Goal: Task Accomplishment & Management: Use online tool/utility

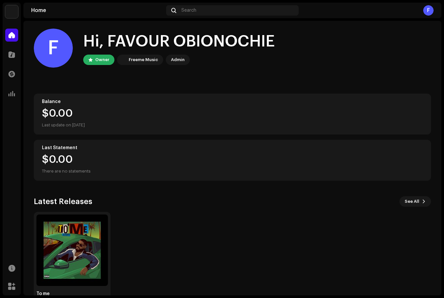
scroll to position [2, 0]
click at [84, 247] on img at bounding box center [72, 251] width 72 height 72
click at [90, 251] on img at bounding box center [72, 251] width 72 height 72
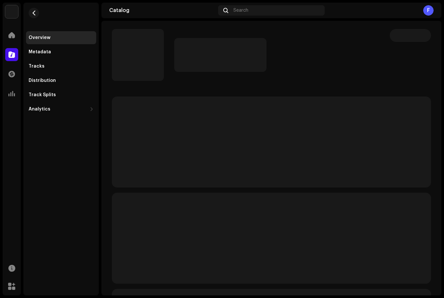
click at [39, 81] on div "Distribution" at bounding box center [42, 80] width 27 height 5
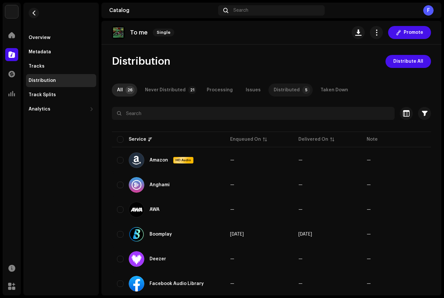
click at [288, 93] on div "Distributed" at bounding box center [287, 90] width 26 height 13
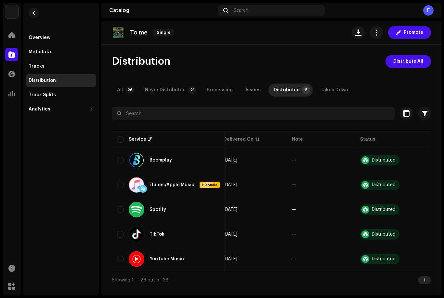
scroll to position [0, 74]
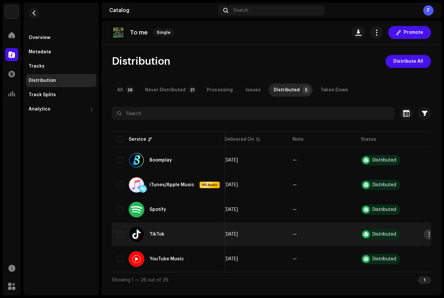
click at [424, 233] on button "button" at bounding box center [429, 234] width 10 height 10
click at [400, 247] on div "Distribute" at bounding box center [395, 248] width 60 height 5
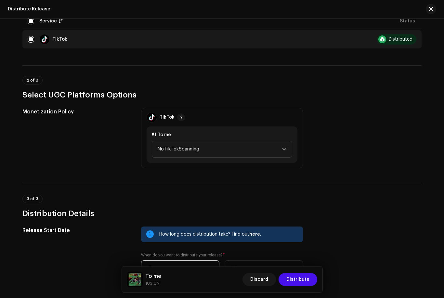
scroll to position [97, 0]
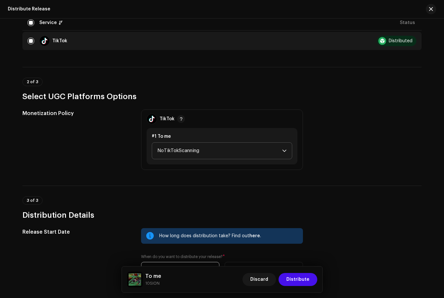
click at [268, 144] on span "NoTikTokScanning" at bounding box center [219, 151] width 125 height 16
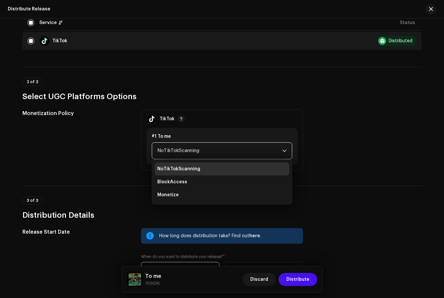
click at [314, 205] on div "3 of 3 Distribution Details" at bounding box center [221, 208] width 399 height 24
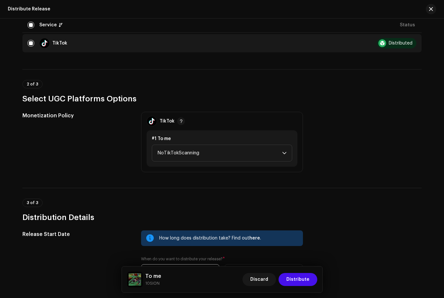
scroll to position [94, 0]
click at [278, 156] on span "NoTikTokScanning" at bounding box center [219, 154] width 125 height 16
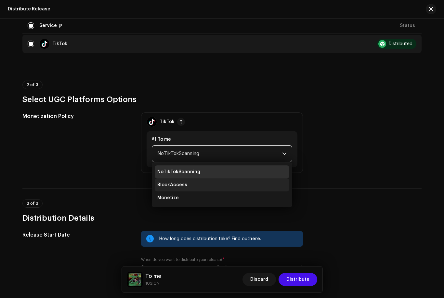
click at [238, 185] on li "BlockAccess" at bounding box center [222, 184] width 135 height 13
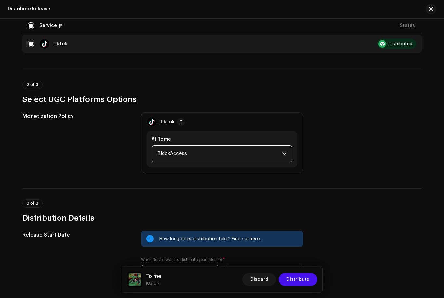
click at [257, 155] on span "BlockAccess" at bounding box center [219, 154] width 125 height 16
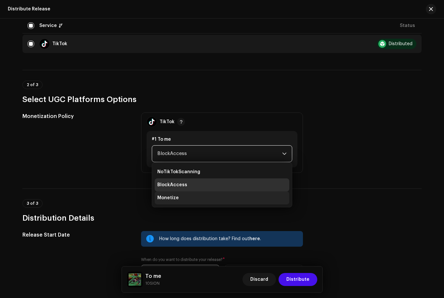
click at [222, 198] on li "Monetize" at bounding box center [222, 197] width 135 height 13
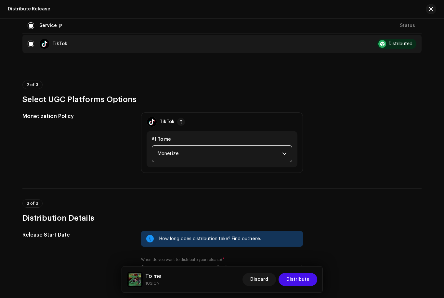
click at [258, 153] on span "Monetize" at bounding box center [219, 154] width 125 height 16
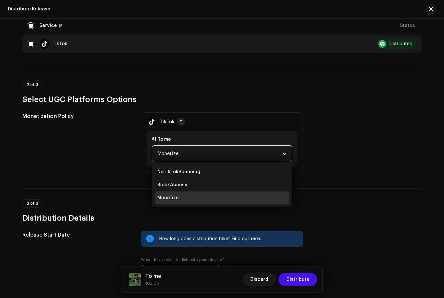
click at [182, 121] on button "button" at bounding box center [181, 122] width 8 height 8
click at [183, 123] on button "button" at bounding box center [181, 122] width 8 height 8
click at [179, 123] on span "button" at bounding box center [180, 121] width 3 height 5
click at [177, 124] on button "button" at bounding box center [181, 122] width 8 height 8
click at [182, 120] on button "button" at bounding box center [181, 122] width 8 height 8
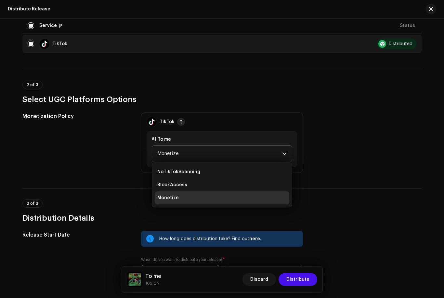
click at [180, 124] on span "button" at bounding box center [180, 121] width 3 height 5
click at [198, 180] on li "BlockAccess" at bounding box center [222, 184] width 135 height 13
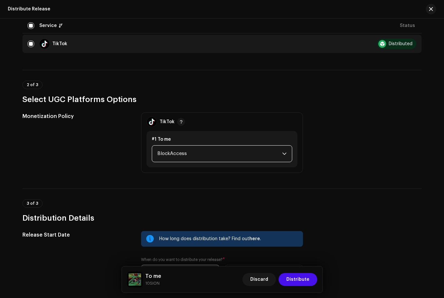
click at [210, 167] on div "#1 To me BlockAccess" at bounding box center [222, 149] width 151 height 36
click at [215, 154] on span "BlockAccess" at bounding box center [219, 154] width 125 height 16
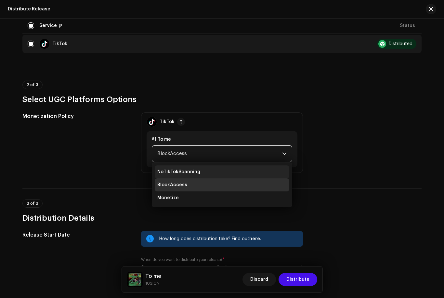
click at [202, 171] on li "NoTikTokScanning" at bounding box center [222, 171] width 135 height 13
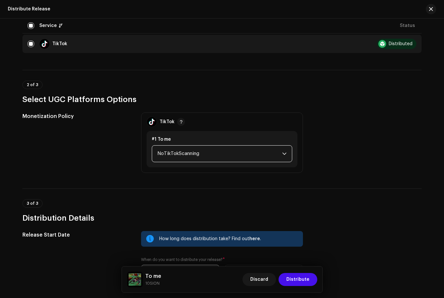
click at [263, 153] on span "NoTikTokScanning" at bounding box center [219, 154] width 125 height 16
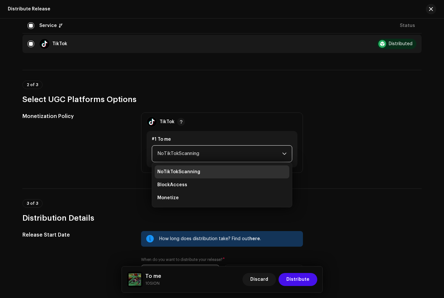
click at [174, 121] on div "TikTok" at bounding box center [166, 122] width 38 height 18
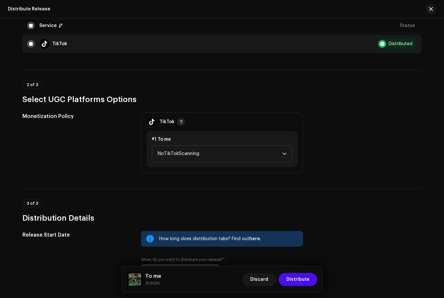
click at [177, 120] on button "button" at bounding box center [181, 122] width 8 height 8
click at [181, 121] on span "button" at bounding box center [180, 121] width 3 height 5
click at [178, 122] on button "button" at bounding box center [181, 122] width 8 height 8
click at [180, 123] on span "button" at bounding box center [180, 121] width 3 height 5
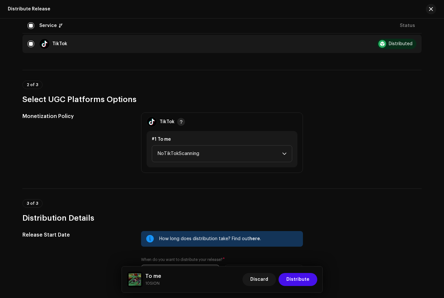
click at [180, 124] on span "button" at bounding box center [180, 121] width 3 height 5
click at [226, 155] on span "NoTikTokScanning" at bounding box center [219, 154] width 125 height 16
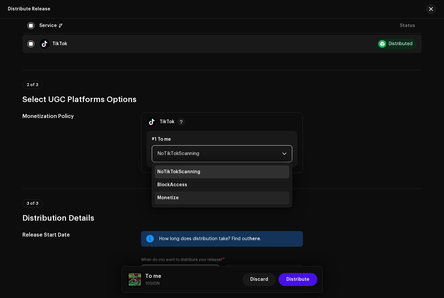
click at [222, 199] on li "Monetize" at bounding box center [222, 197] width 135 height 13
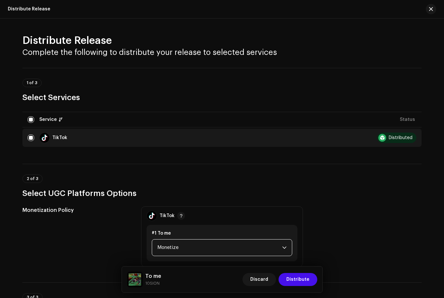
scroll to position [0, 0]
click at [298, 281] on span "Distribute" at bounding box center [297, 279] width 23 height 13
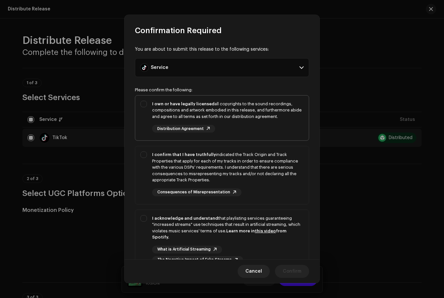
click at [264, 120] on div "I own or have legally licensed all copyrights to the sound recordings, composit…" at bounding box center [227, 117] width 151 height 32
checkbox input "true"
click at [259, 171] on div "I confirm that I have truthfully indicated the Track Origin and Track Propertie…" at bounding box center [227, 167] width 151 height 32
checkbox input "true"
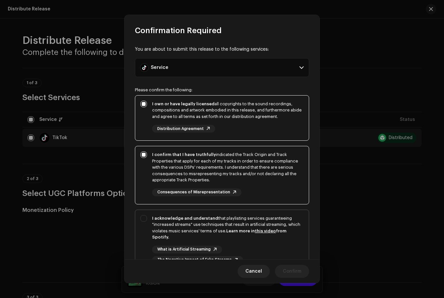
click at [239, 230] on strong "Learn more in this video from Spotify." at bounding box center [219, 234] width 134 height 11
checkbox input "true"
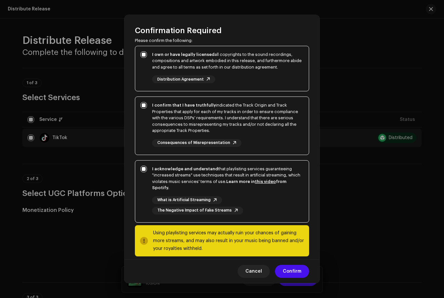
scroll to position [49, 0]
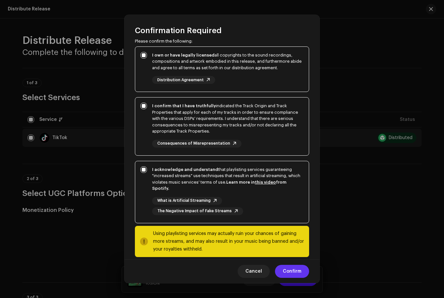
click at [299, 270] on span "Confirm" at bounding box center [292, 271] width 19 height 13
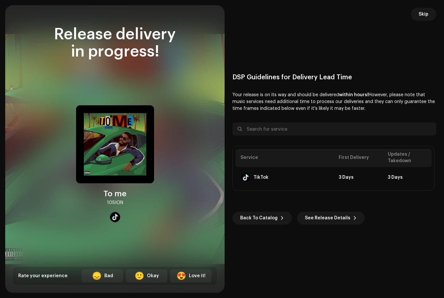
click at [320, 296] on div "Release delivery in progress! To me 10SION Rate your experience 😞 Bad 🙂 Okay 😍 …" at bounding box center [222, 149] width 444 height 298
